Goal: Information Seeking & Learning: Learn about a topic

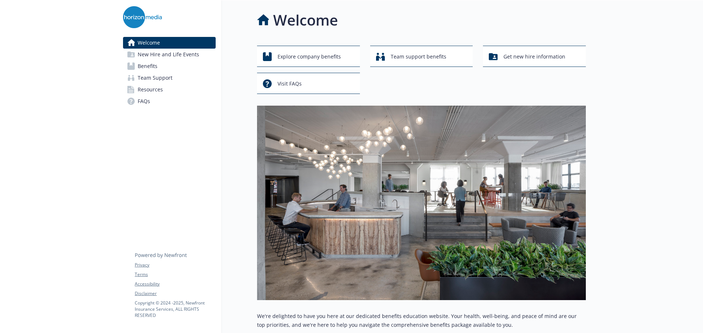
click at [166, 66] on link "Benefits" at bounding box center [169, 66] width 93 height 12
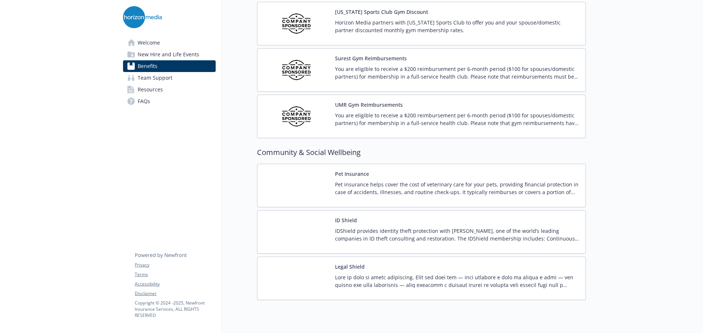
scroll to position [1842, 0]
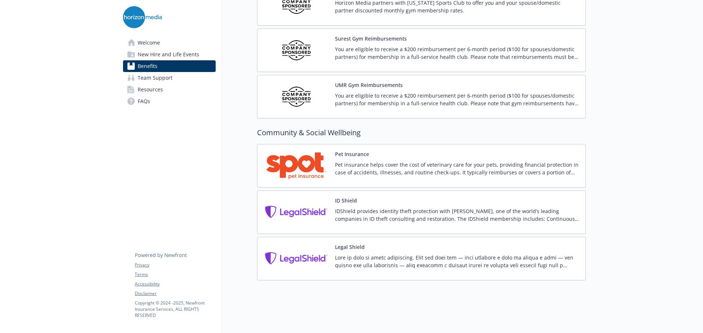
click at [293, 204] on img at bounding box center [296, 212] width 66 height 31
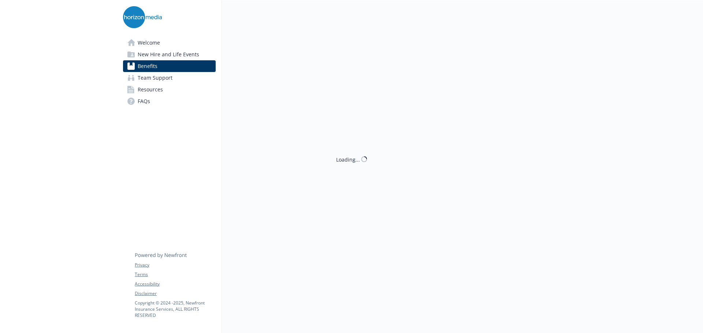
scroll to position [1842, 0]
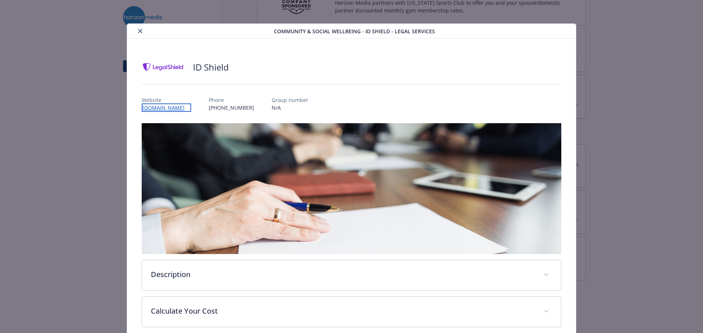
click at [179, 109] on link "[DOMAIN_NAME]" at bounding box center [166, 108] width 49 height 8
click at [142, 32] on button "close" at bounding box center [140, 31] width 9 height 9
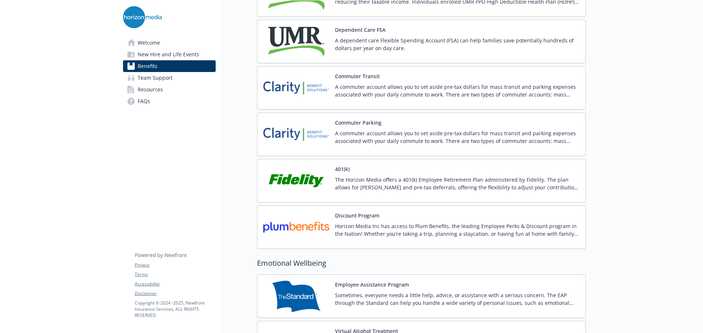
scroll to position [1183, 0]
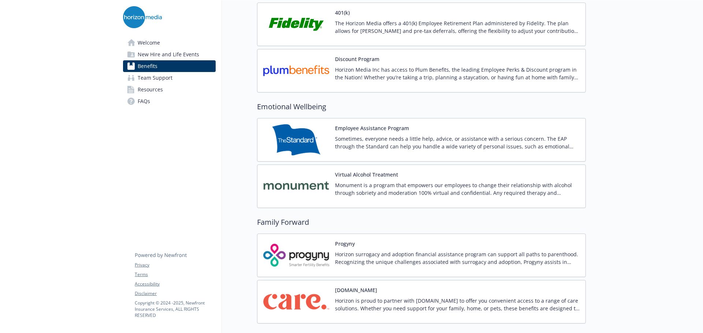
click at [321, 130] on img at bounding box center [296, 139] width 66 height 31
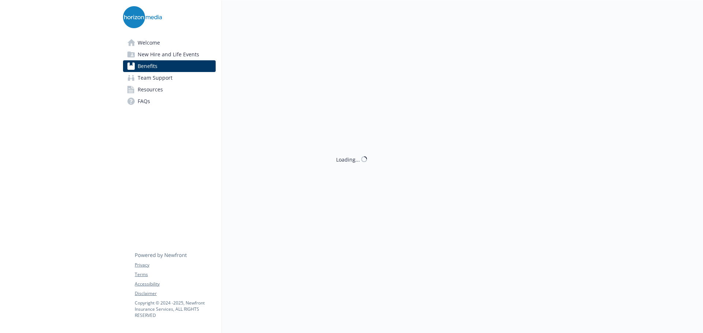
scroll to position [1329, 0]
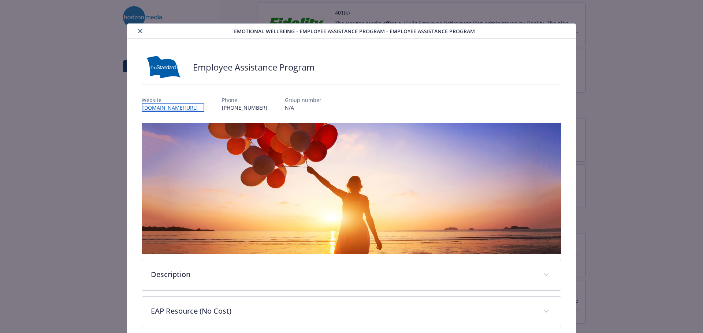
click at [204, 108] on link "[DOMAIN_NAME][URL]" at bounding box center [173, 108] width 63 height 8
